Goal: Task Accomplishment & Management: Use online tool/utility

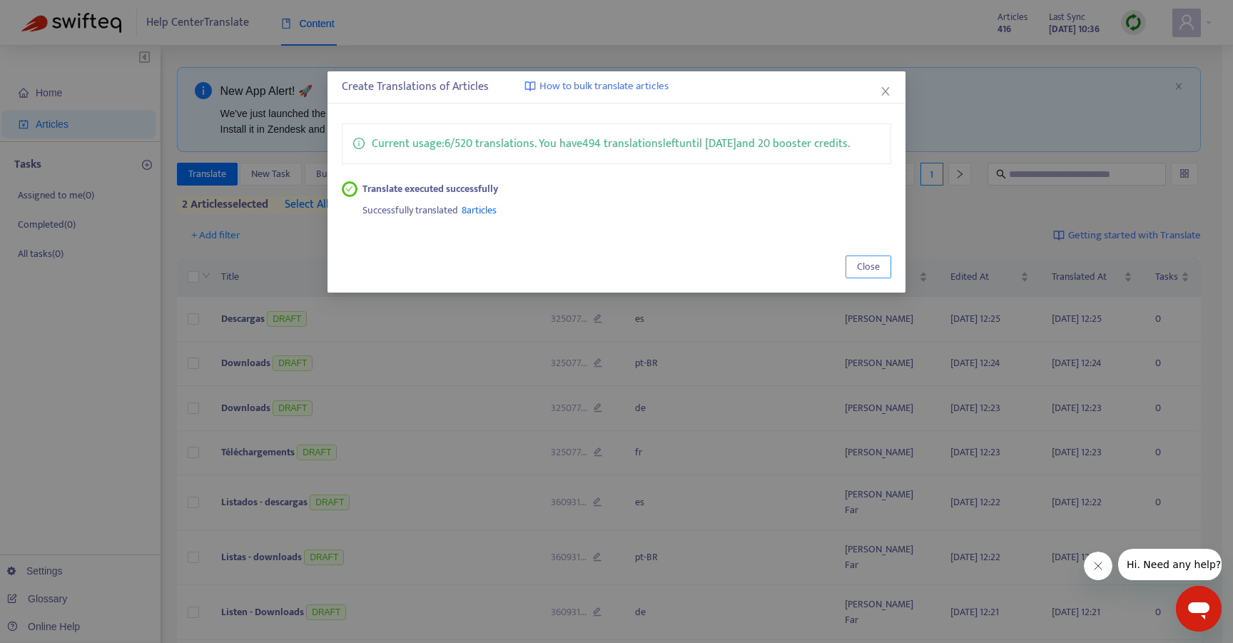
click at [877, 265] on span "Close" at bounding box center [868, 267] width 23 height 16
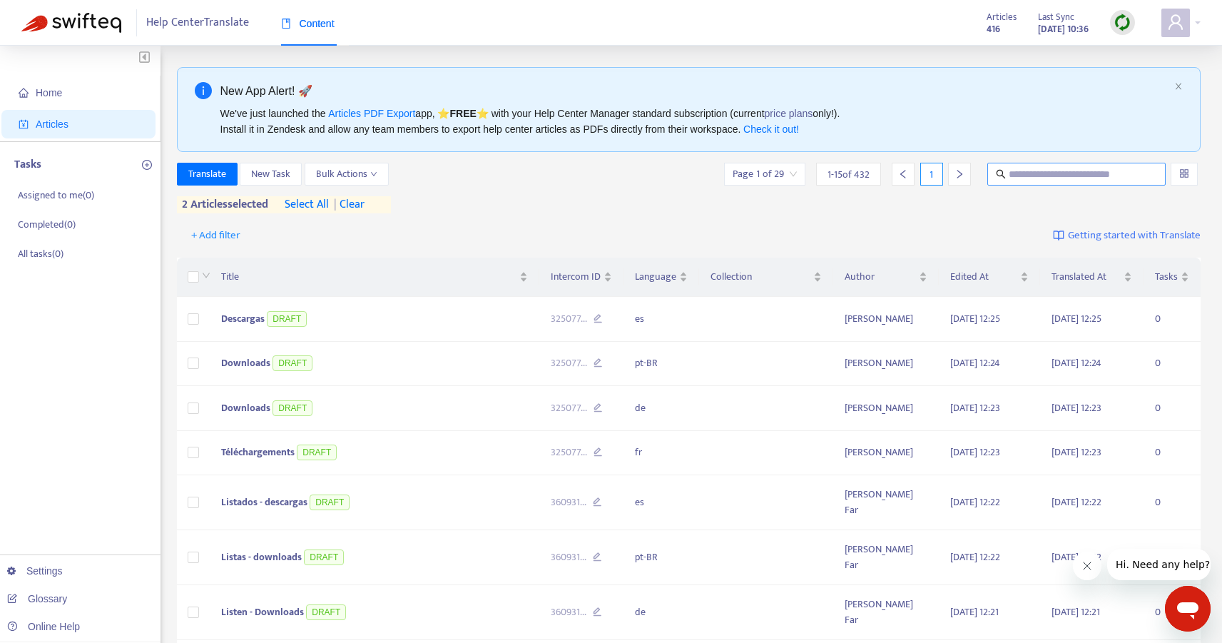
click at [1053, 180] on input "text" at bounding box center [1077, 174] width 137 height 16
type input "**********"
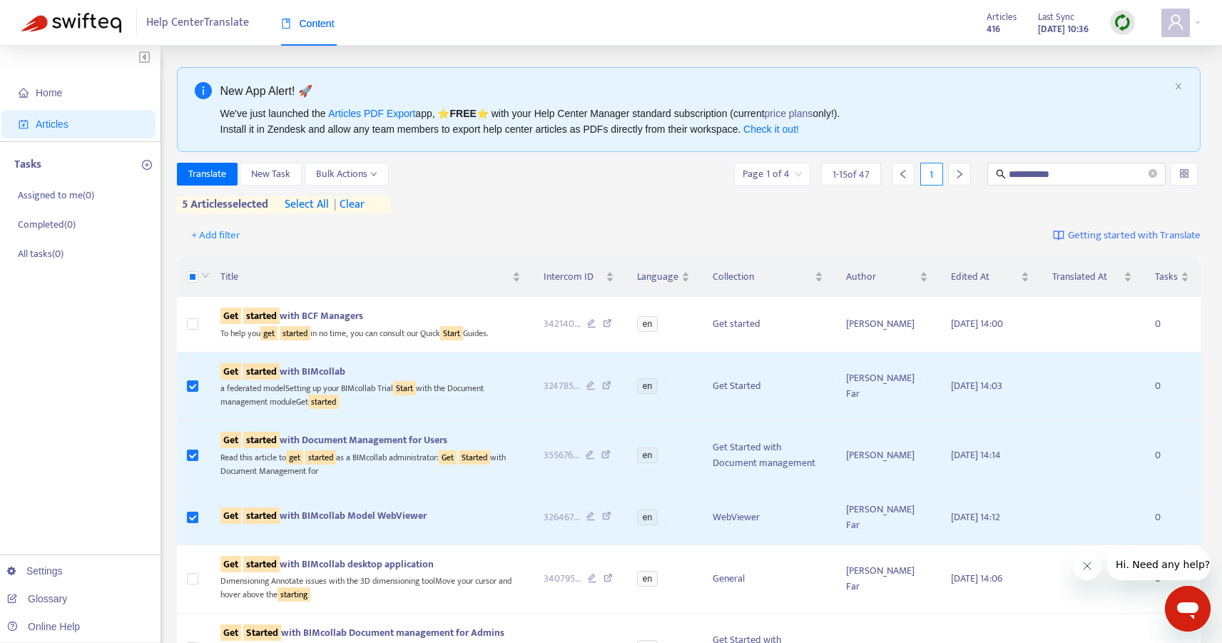
click at [351, 202] on span "| clear" at bounding box center [347, 204] width 36 height 17
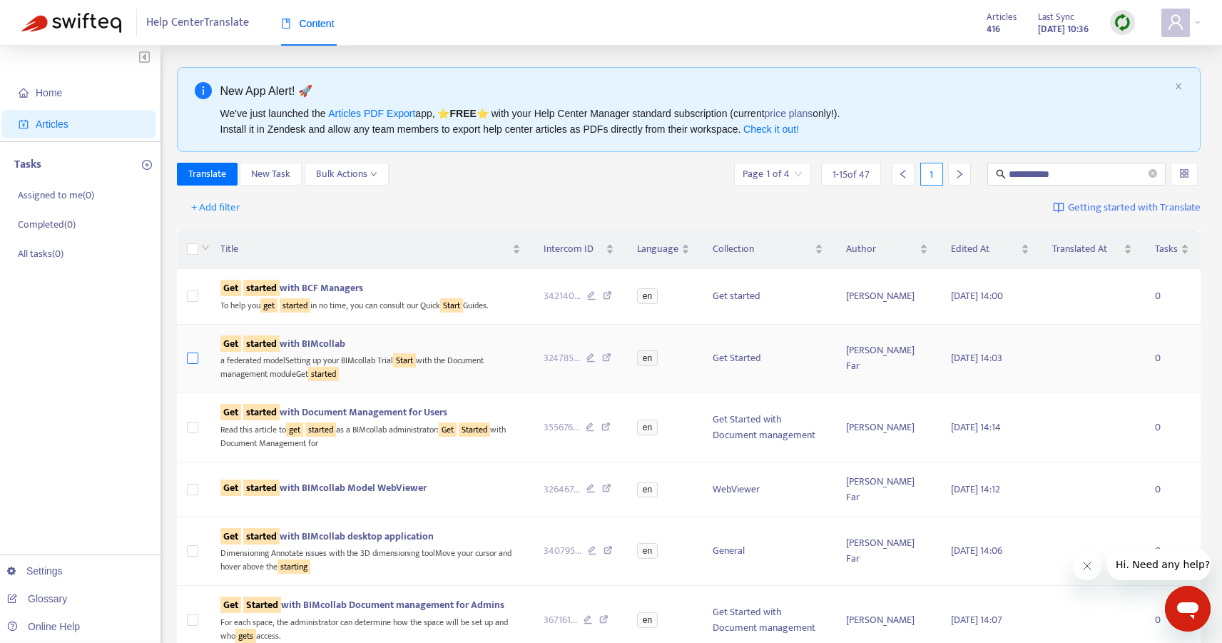
click at [190, 351] on label at bounding box center [192, 358] width 11 height 16
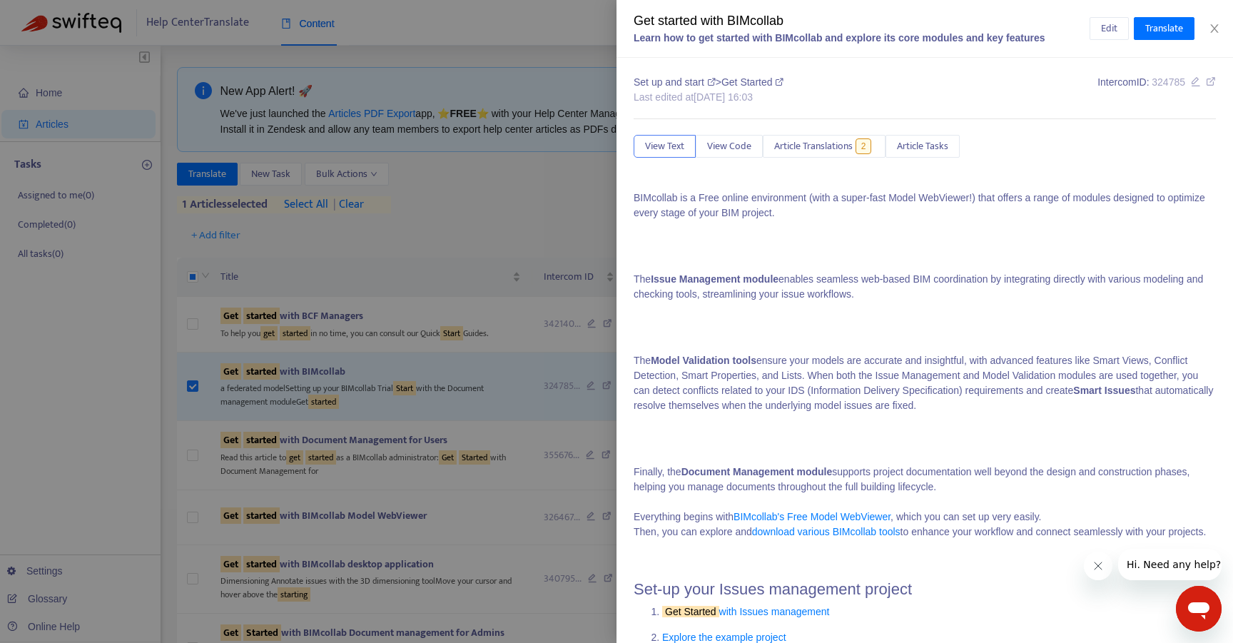
click at [1203, 24] on div "Edit Translate" at bounding box center [1152, 28] width 127 height 23
click at [1220, 32] on button "Close" at bounding box center [1214, 29] width 20 height 14
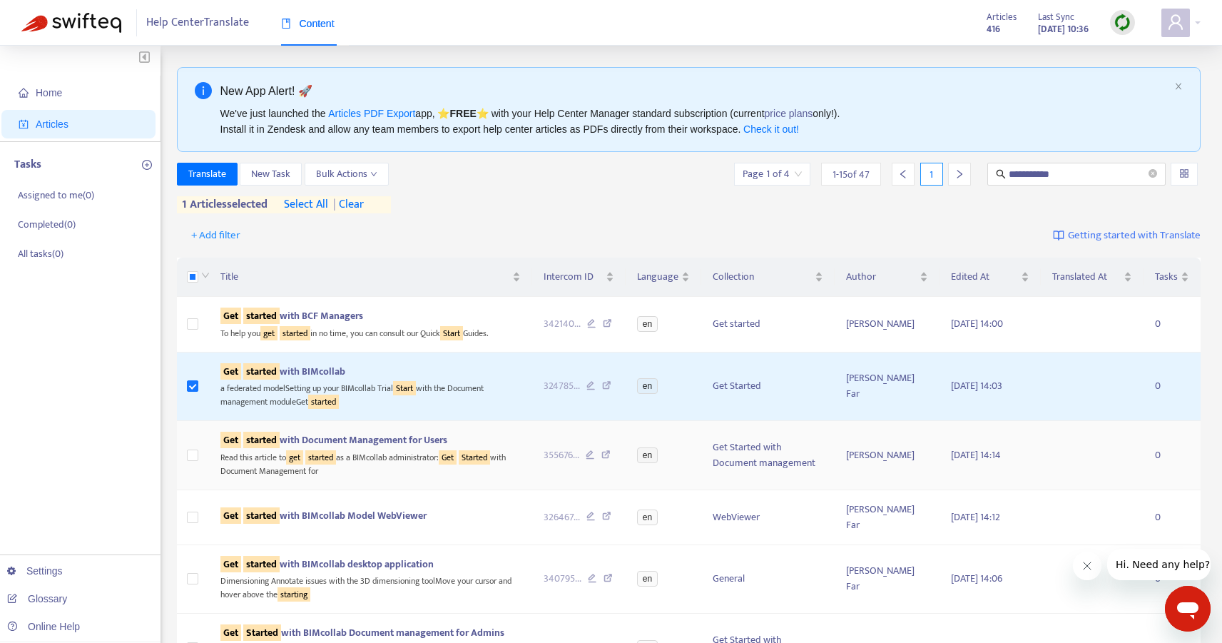
scroll to position [3, 0]
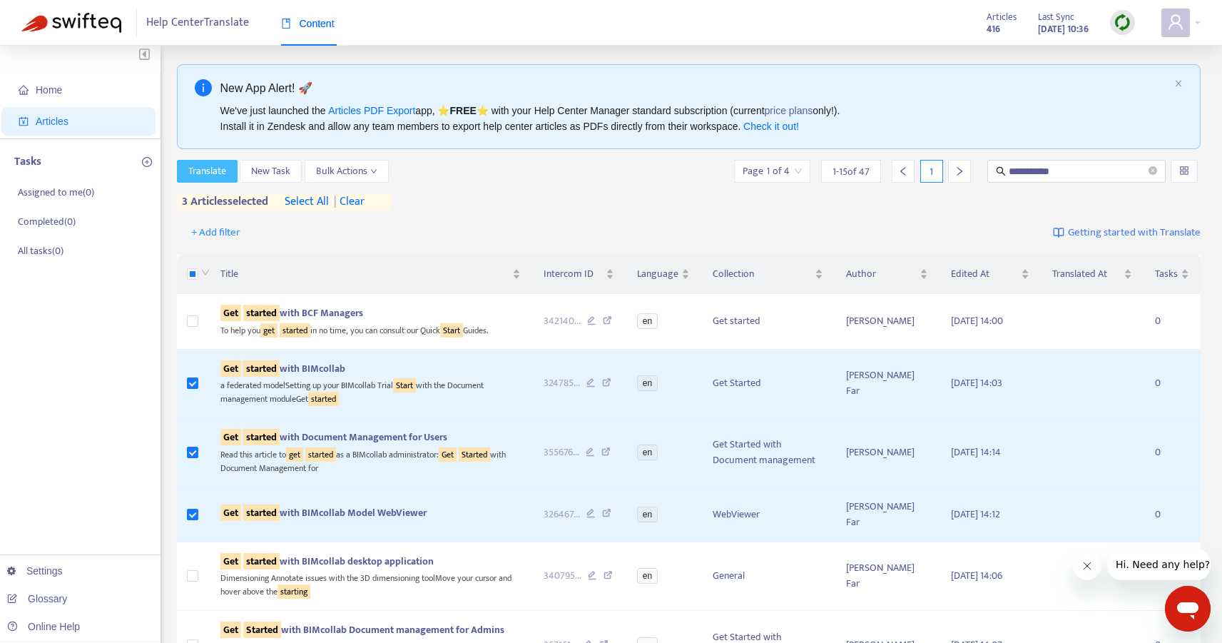
click at [189, 170] on span "Translate" at bounding box center [207, 171] width 38 height 16
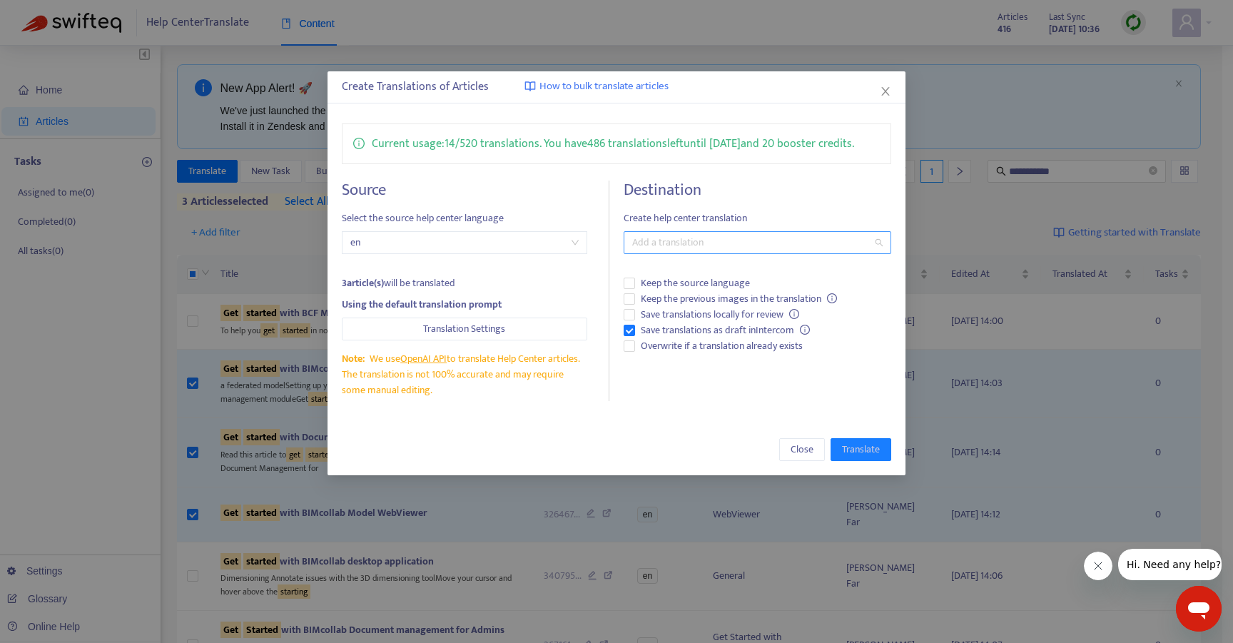
click at [643, 236] on div at bounding box center [750, 242] width 246 height 17
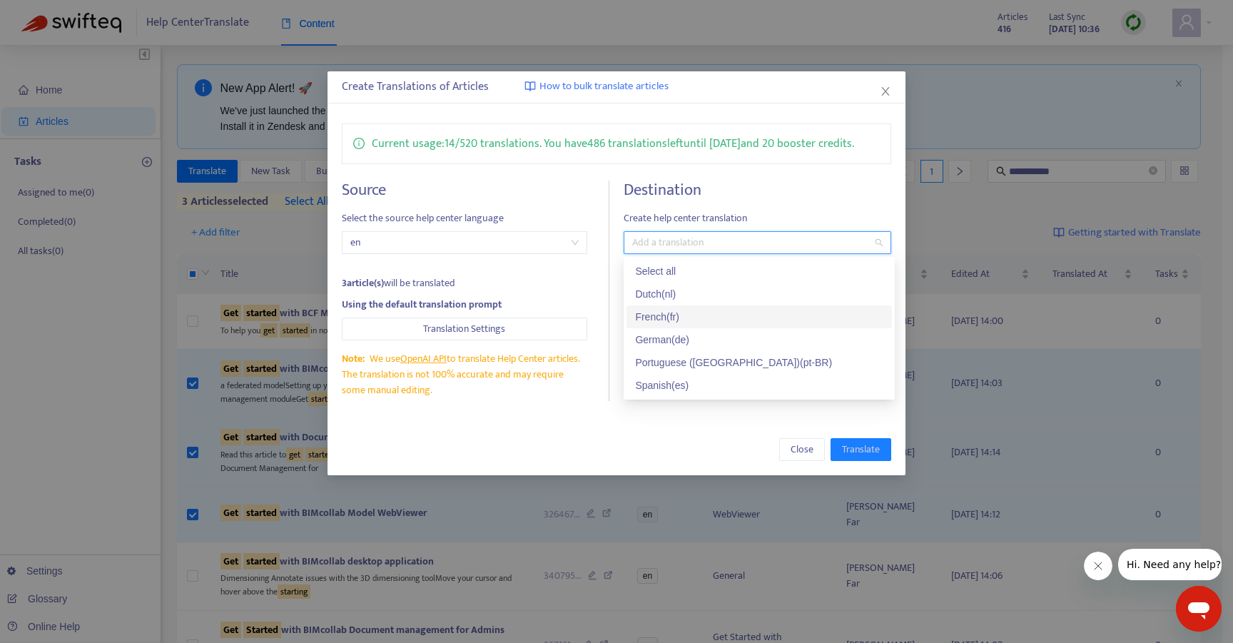
click at [676, 316] on div "French ( fr )" at bounding box center [759, 317] width 248 height 16
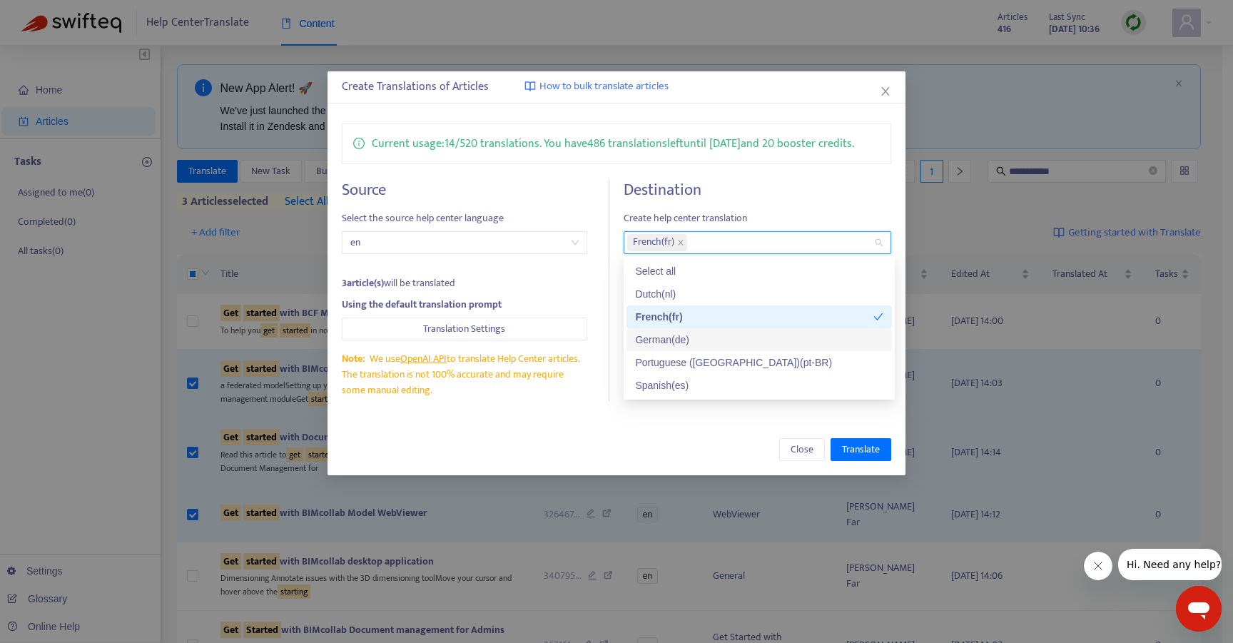
click at [667, 337] on div "German ( de )" at bounding box center [759, 340] width 248 height 16
click at [674, 365] on div "Portuguese ([GEOGRAPHIC_DATA]) ( pt-BR )" at bounding box center [759, 362] width 248 height 16
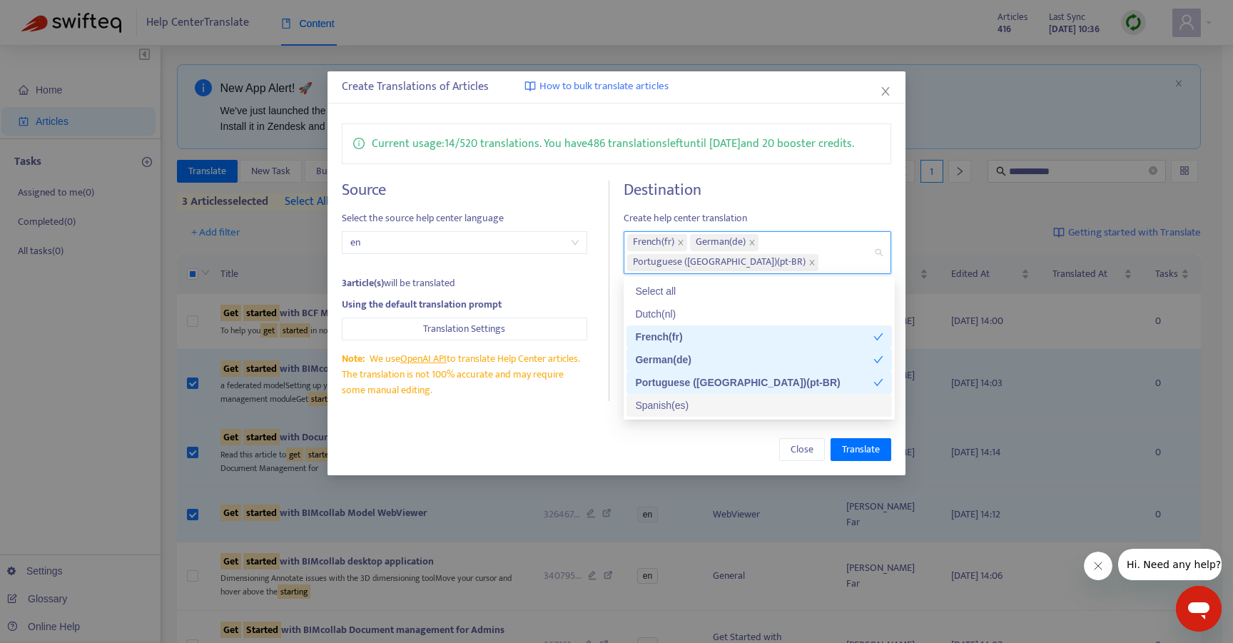
click at [658, 398] on div "Spanish ( es )" at bounding box center [759, 405] width 248 height 16
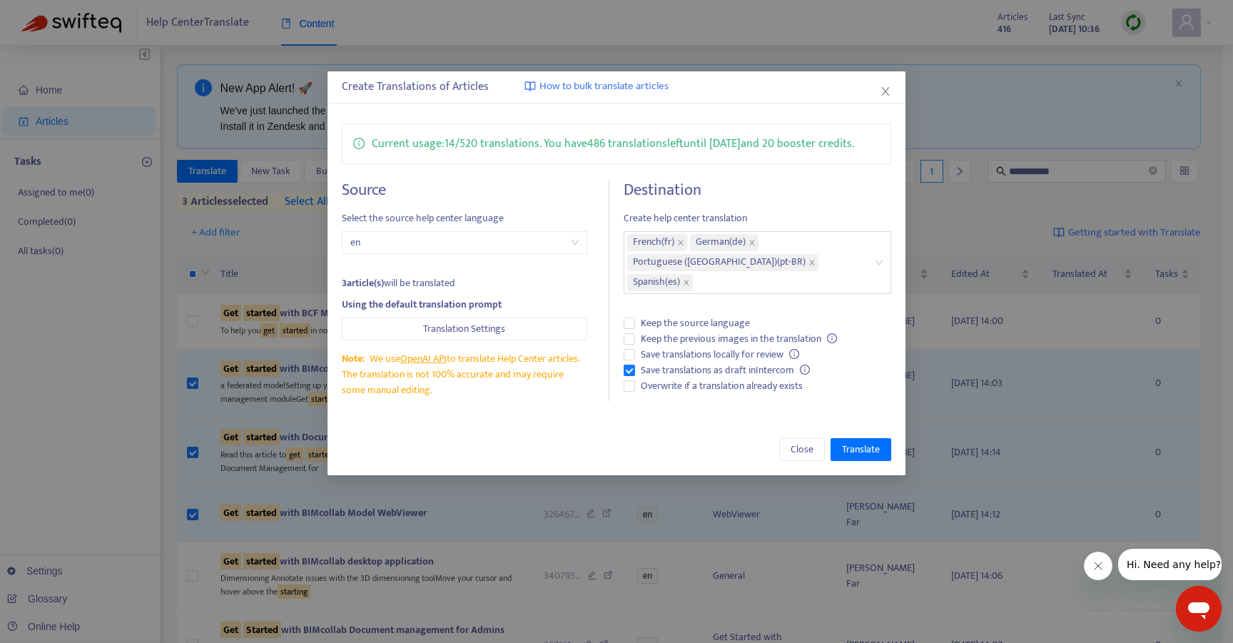
click at [813, 183] on h4 "Destination" at bounding box center [756, 189] width 267 height 19
click at [867, 449] on span "Translate" at bounding box center [861, 450] width 38 height 16
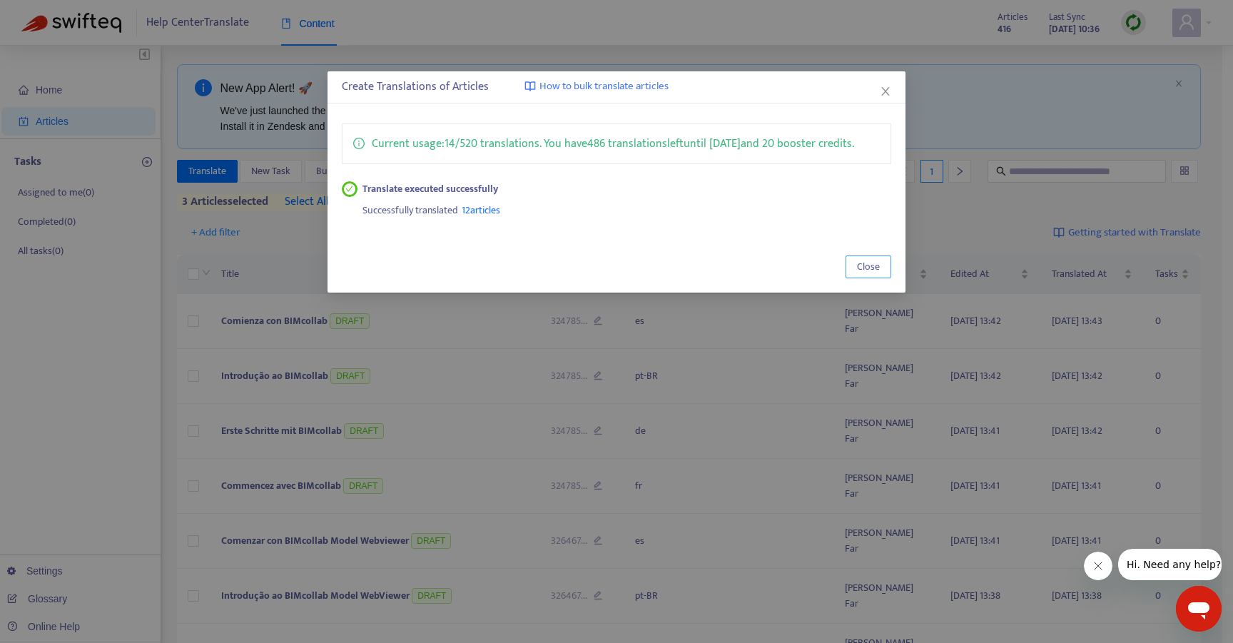
click at [862, 266] on span "Close" at bounding box center [868, 267] width 23 height 16
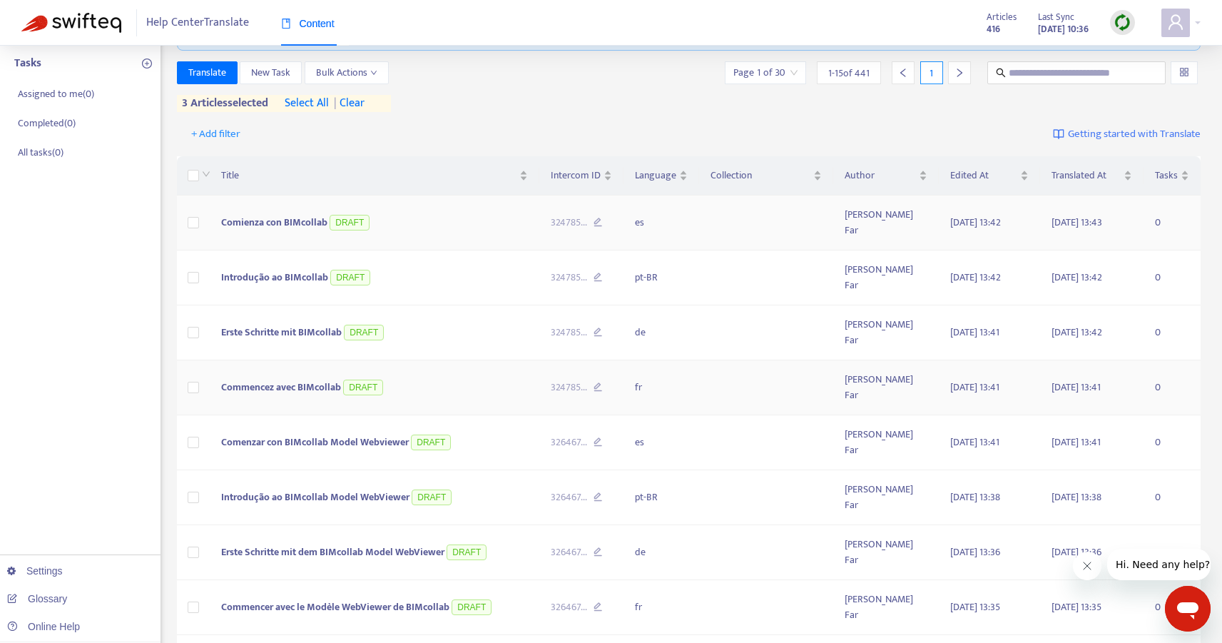
scroll to position [0, 0]
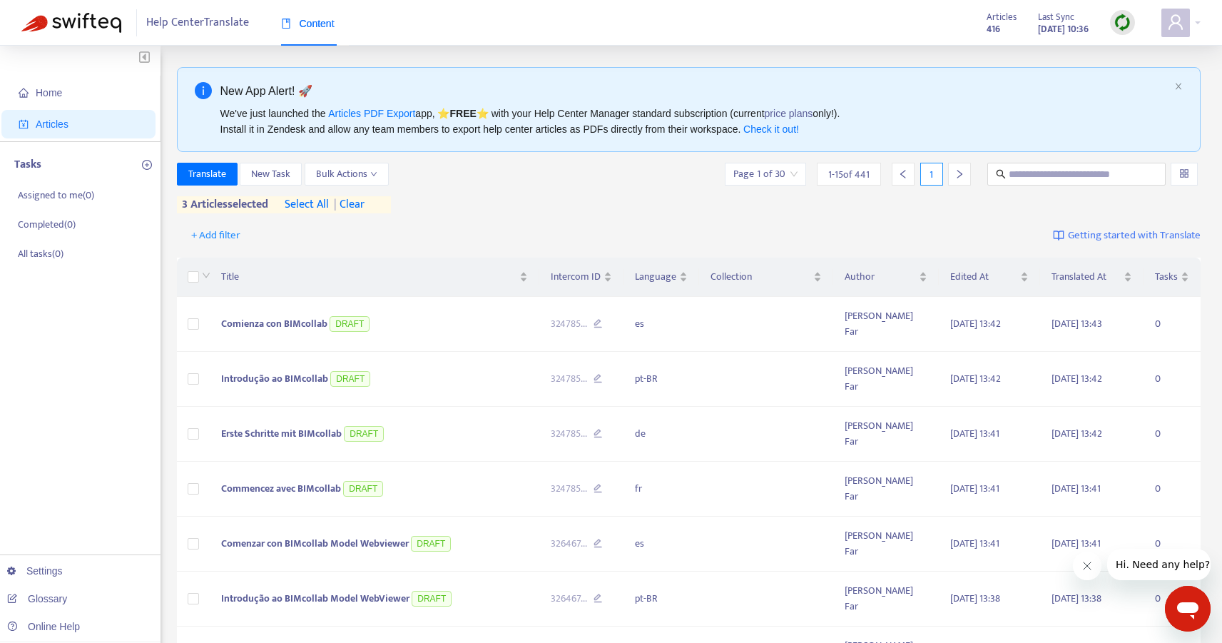
click at [357, 208] on span "| clear" at bounding box center [347, 204] width 36 height 17
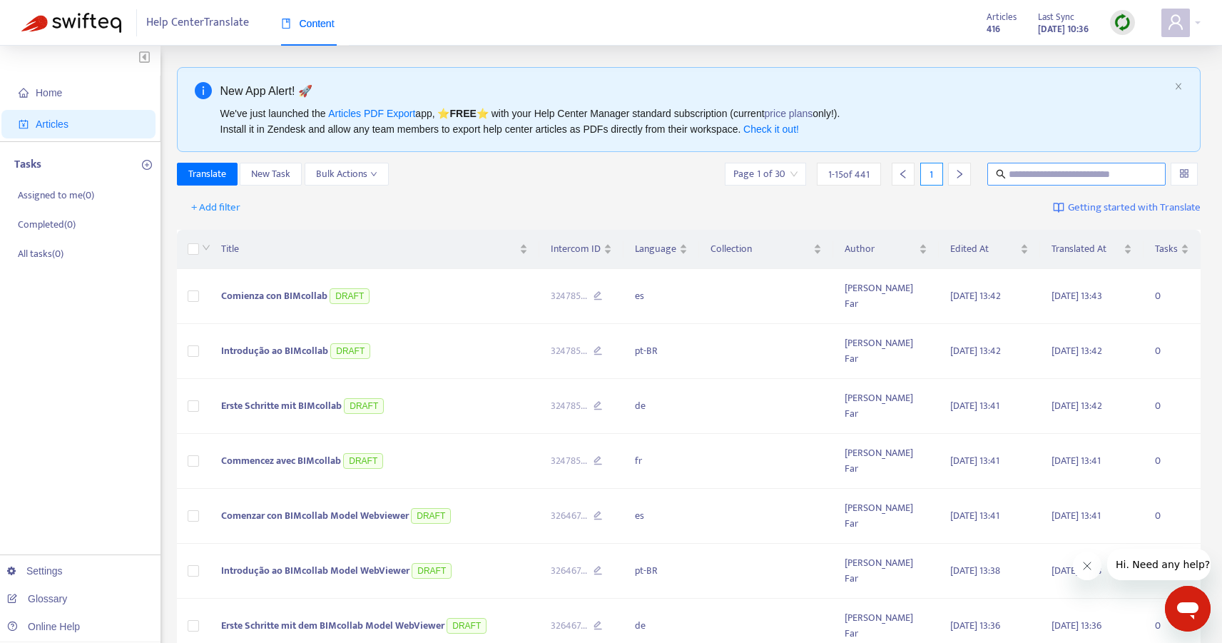
click at [1081, 172] on input "text" at bounding box center [1077, 174] width 137 height 16
type input "**********"
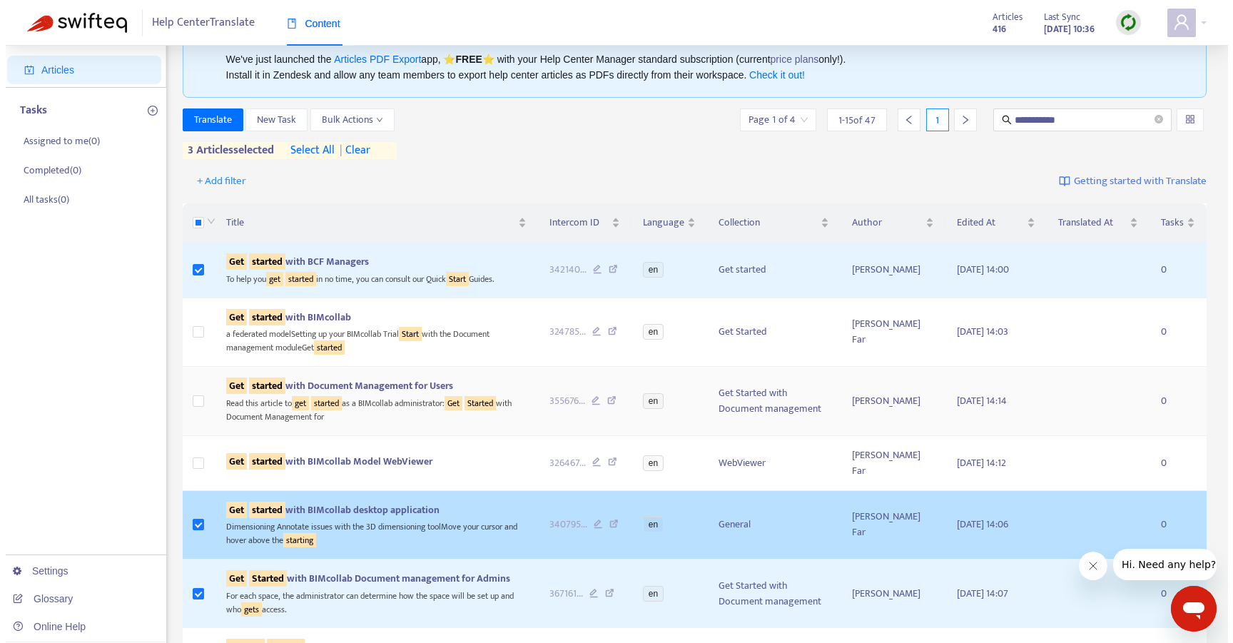
scroll to position [79, 0]
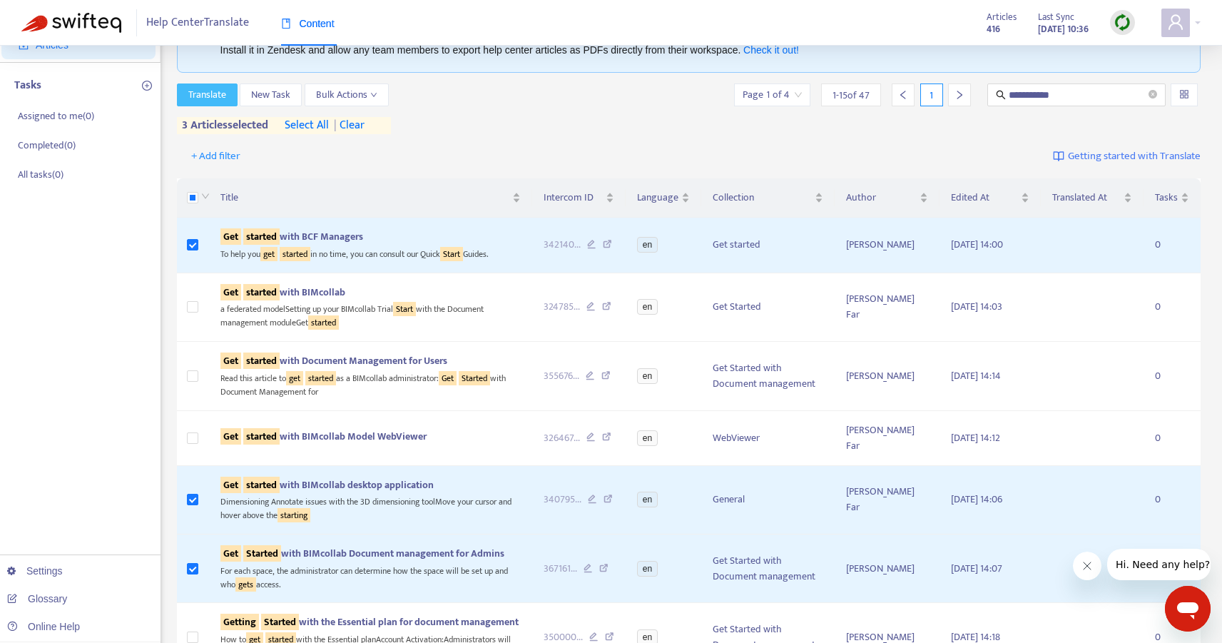
click at [213, 99] on span "Translate" at bounding box center [207, 95] width 38 height 16
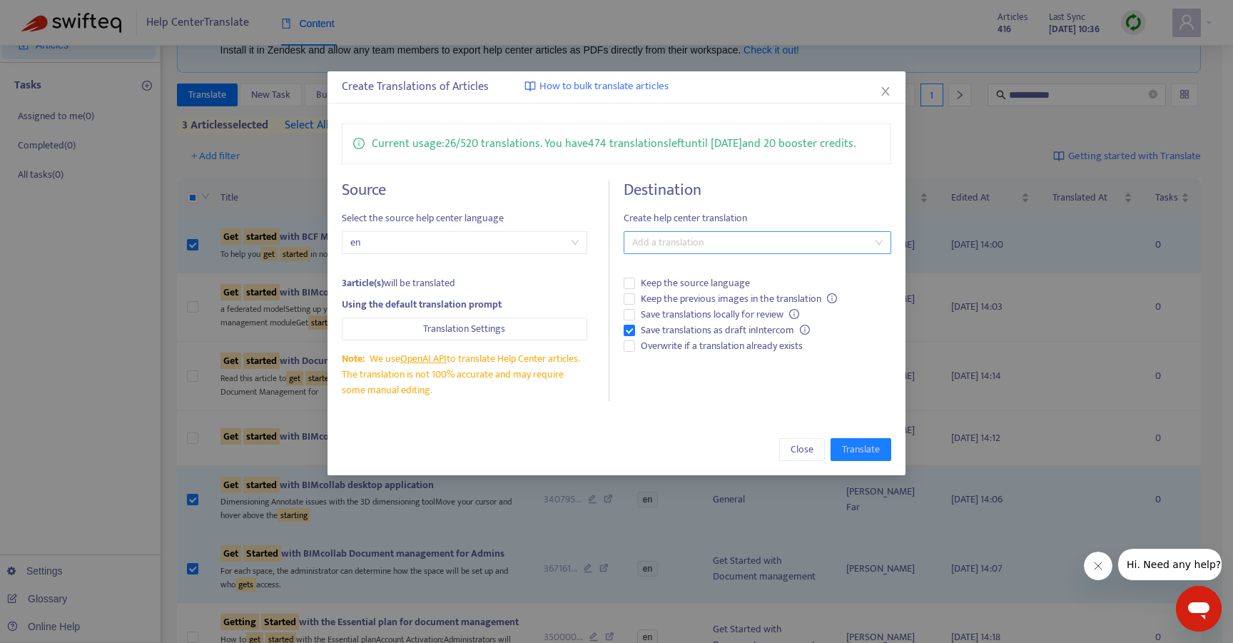
click at [650, 252] on div "Add a translation" at bounding box center [756, 242] width 267 height 23
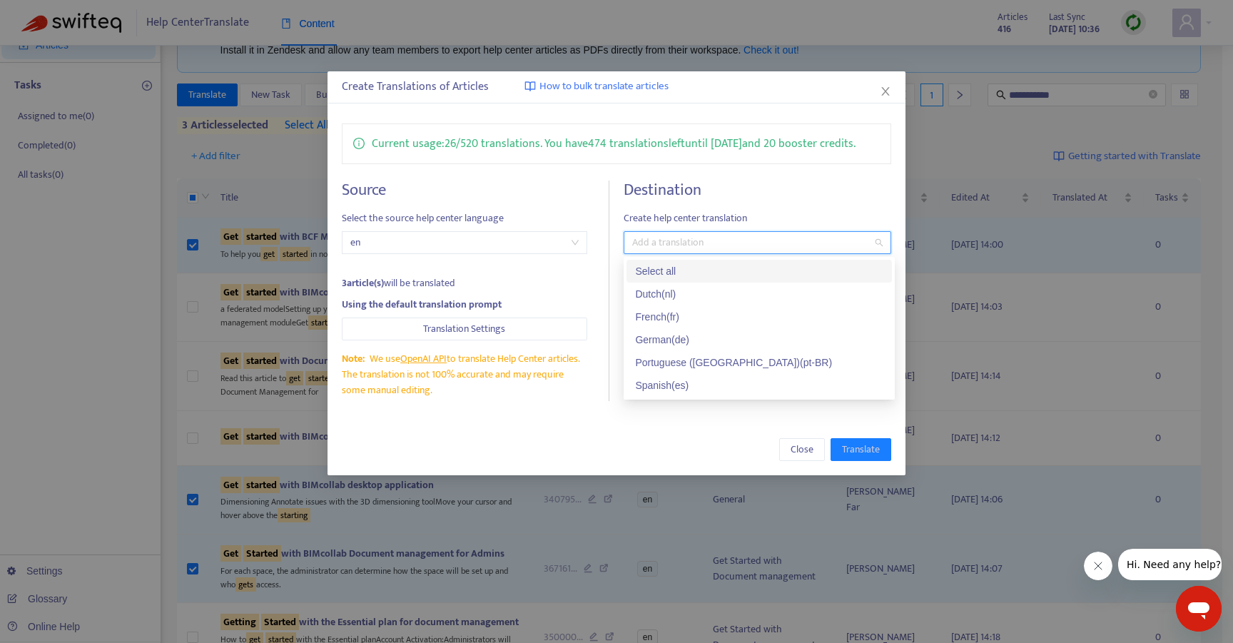
click at [660, 270] on div "Select all" at bounding box center [759, 271] width 248 height 16
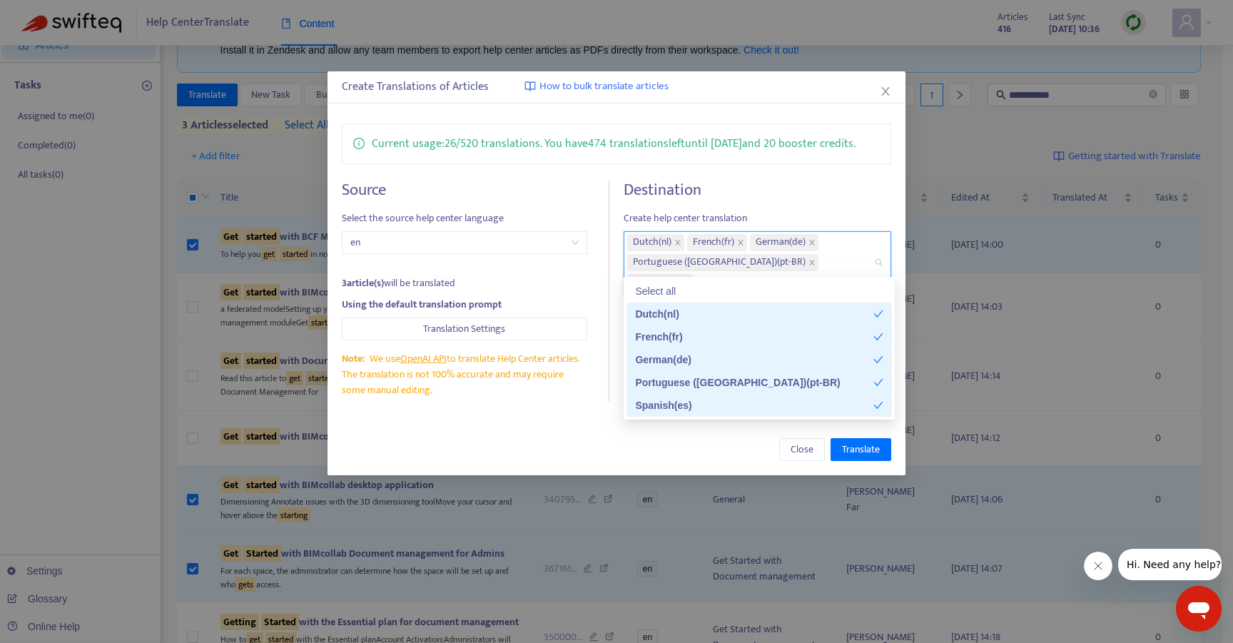
click at [710, 446] on div "Close Translate" at bounding box center [617, 449] width 550 height 23
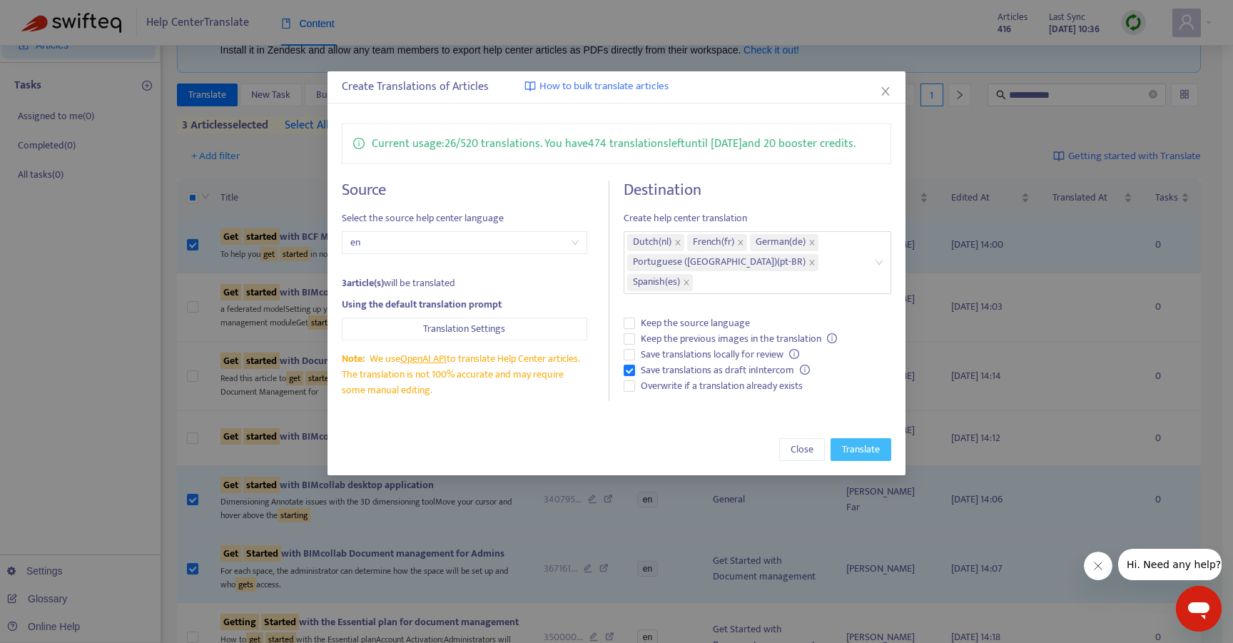
click at [857, 446] on span "Translate" at bounding box center [861, 450] width 38 height 16
